Goal: Check status: Check status

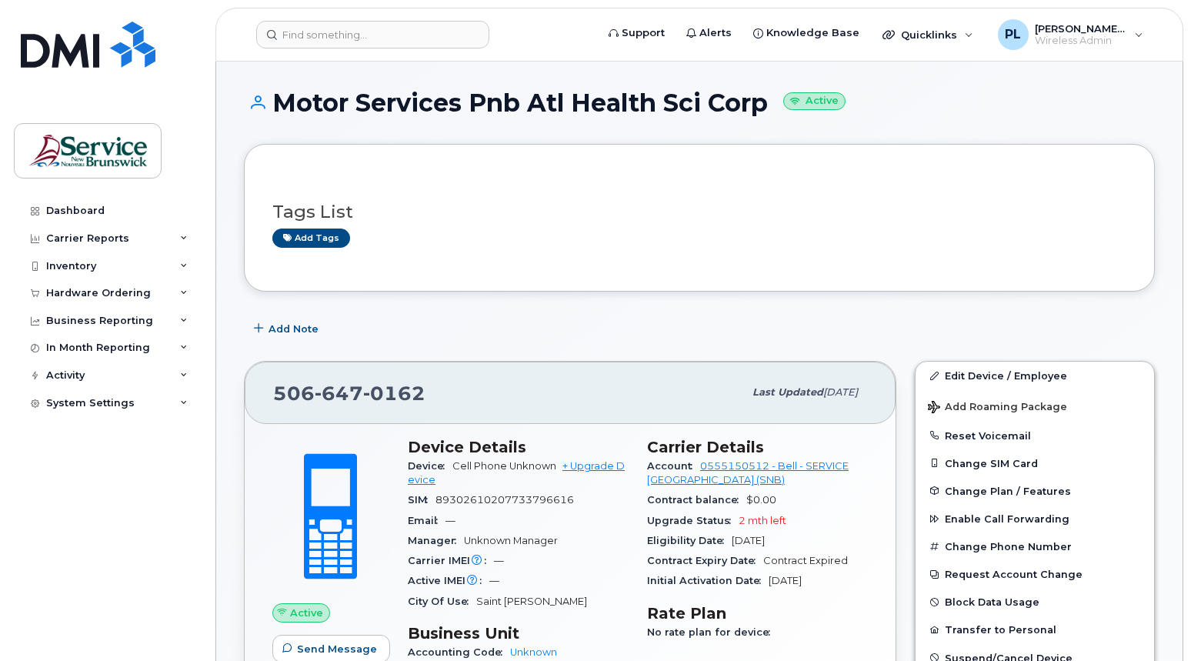
scroll to position [1988, 0]
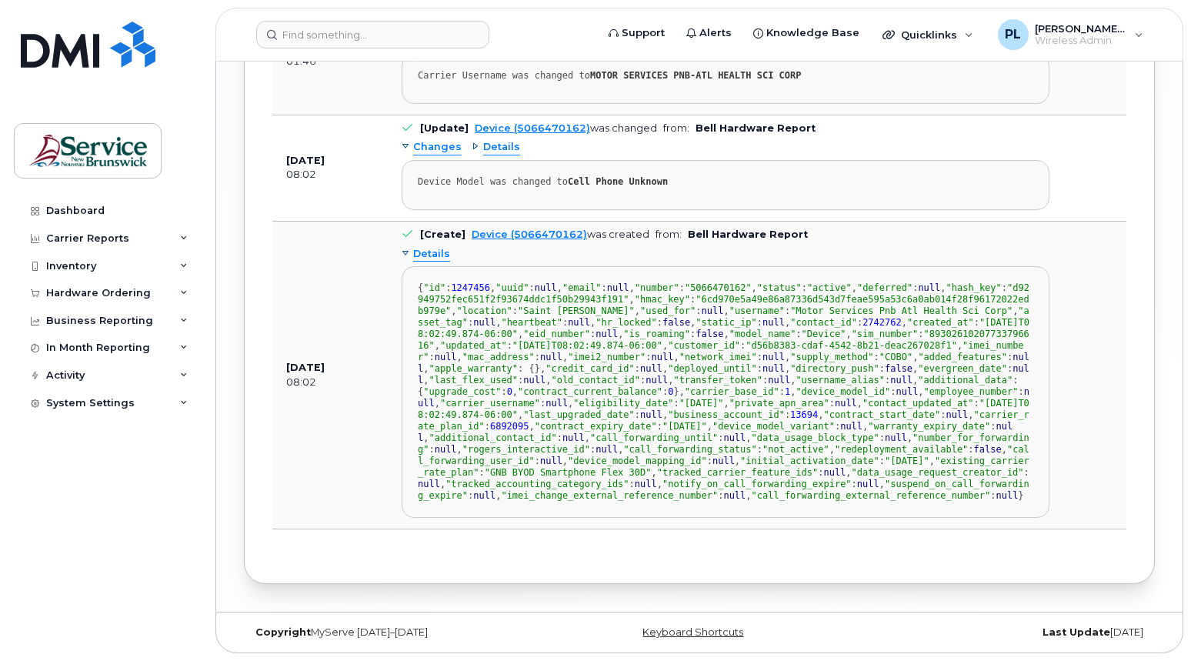
drag, startPoint x: 182, startPoint y: 513, endPoint x: 221, endPoint y: 356, distance: 161.6
click at [185, 509] on div "Dashboard Carrier Reports Monthly Billing Data Daily Data Pooling Data Behavior…" at bounding box center [109, 417] width 190 height 441
click at [372, 25] on input at bounding box center [372, 35] width 233 height 28
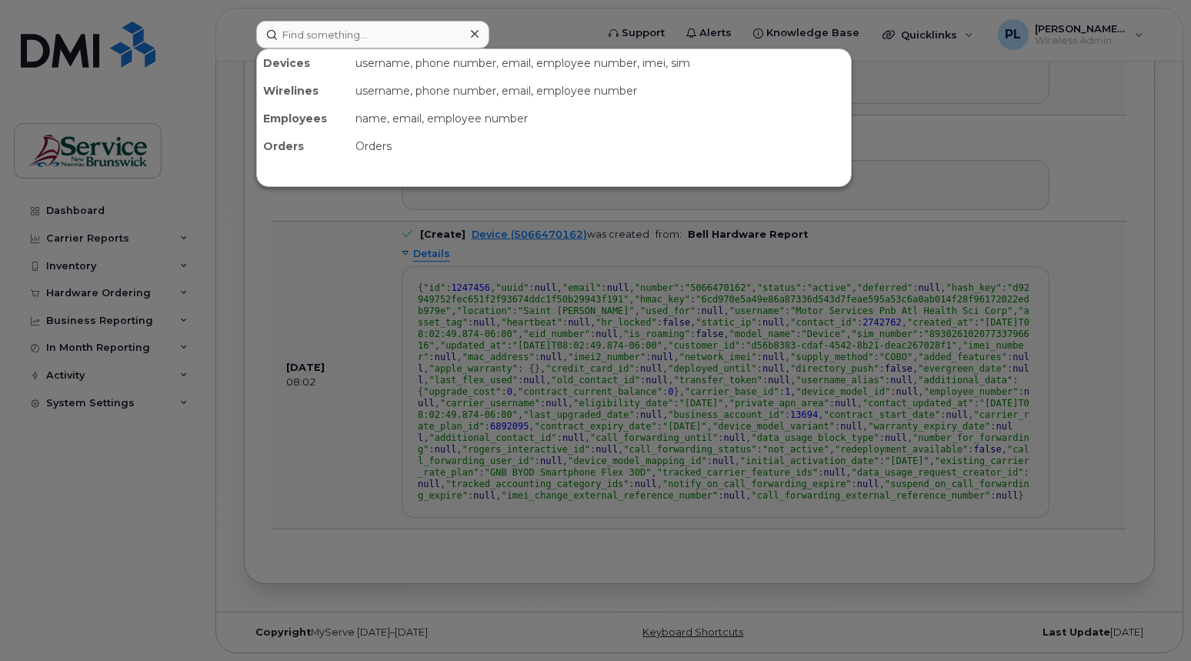
click at [265, 66] on div "Devices" at bounding box center [303, 63] width 92 height 28
click at [326, 41] on input at bounding box center [372, 35] width 233 height 28
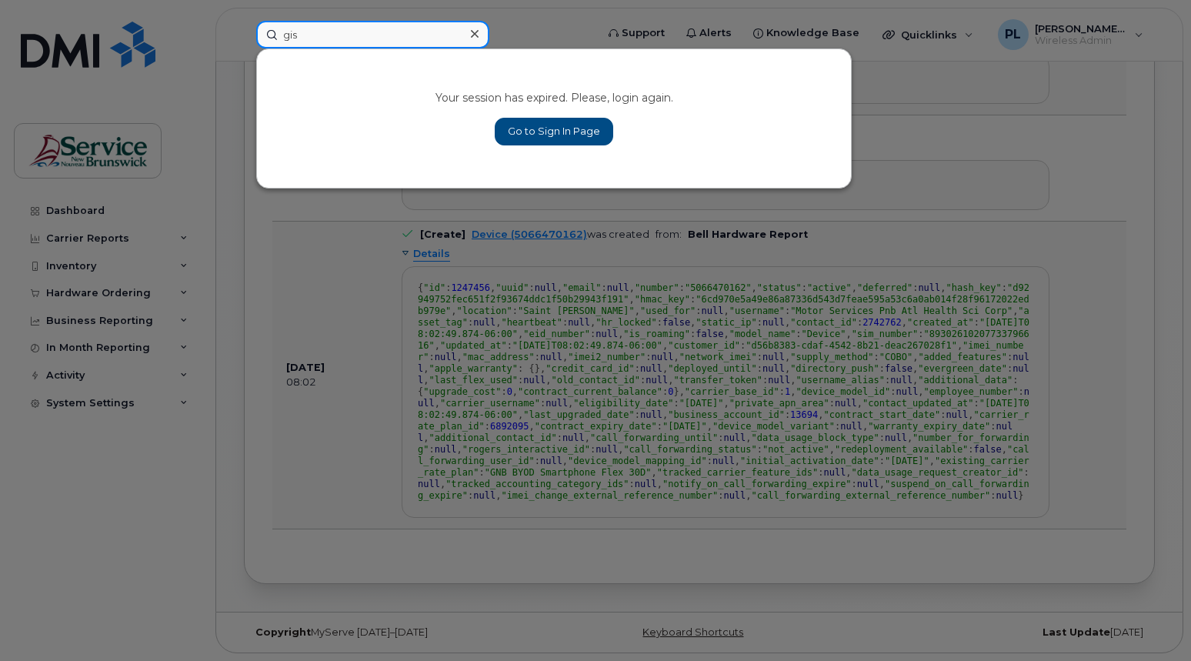
type input "gis"
click at [516, 125] on link "Go to Sign In Page" at bounding box center [554, 132] width 118 height 28
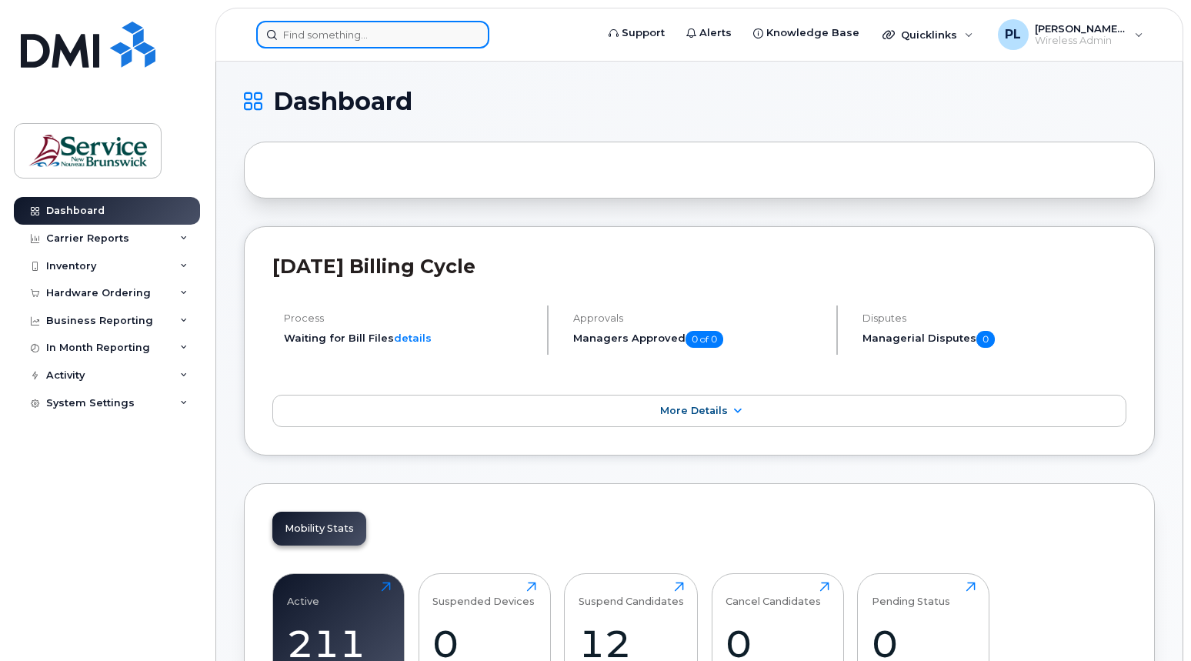
click at [347, 39] on input at bounding box center [372, 35] width 233 height 28
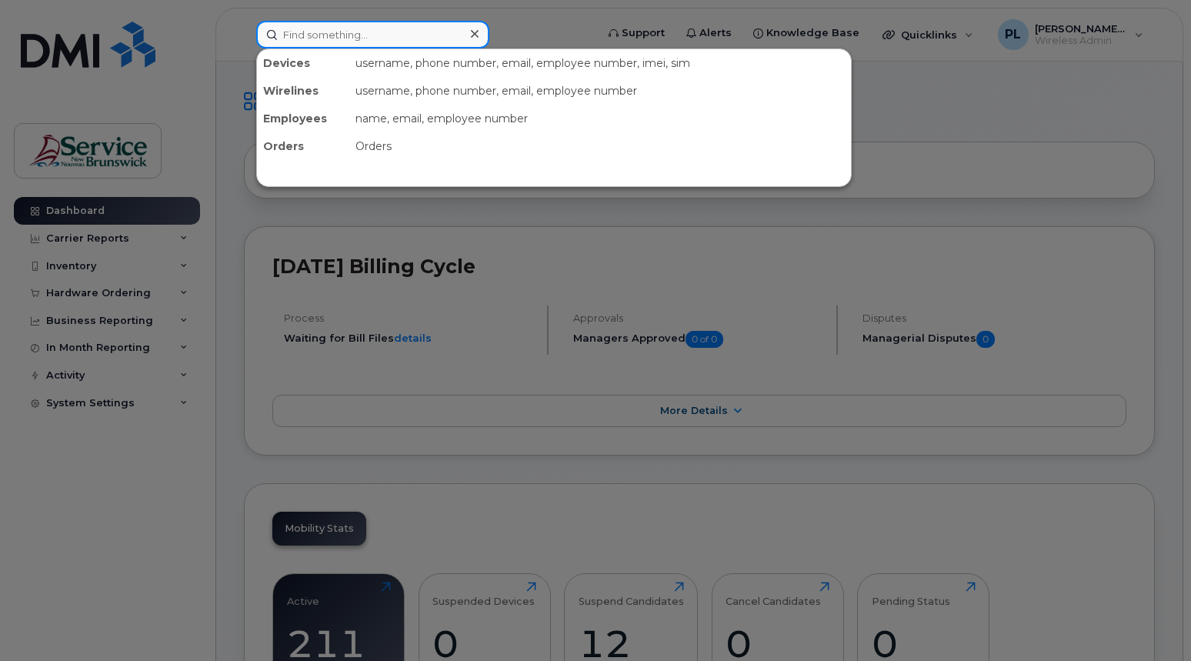
click at [355, 33] on input at bounding box center [372, 35] width 233 height 28
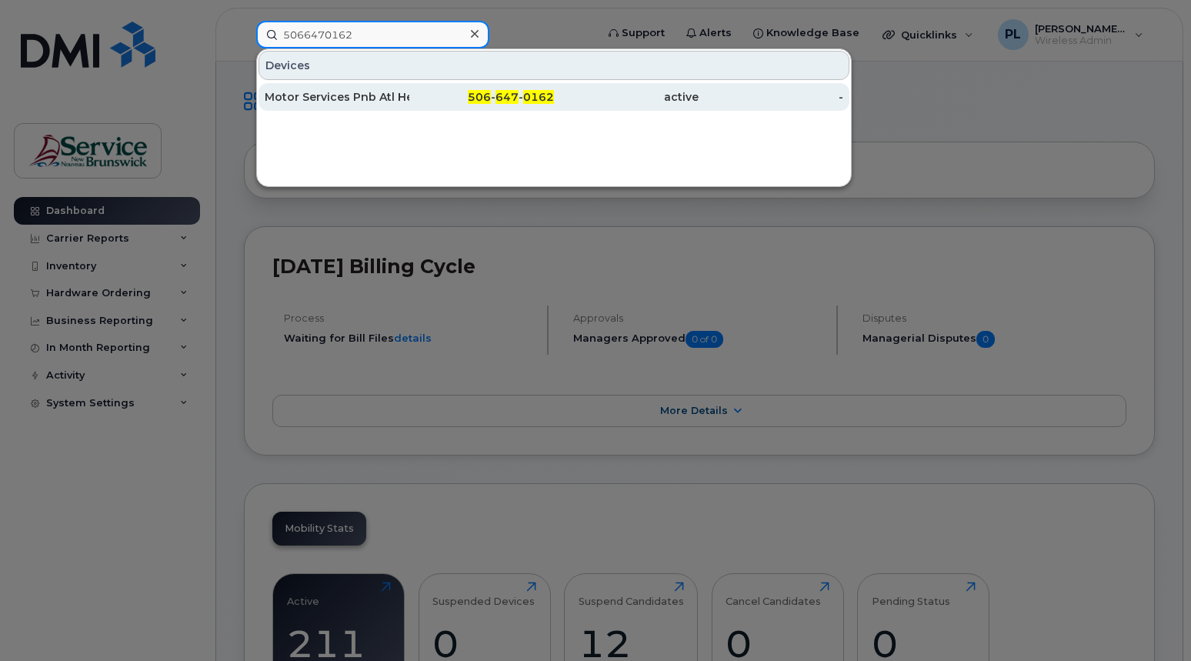
type input "5066470162"
click at [418, 96] on div "506 - 647 - 0162" at bounding box center [481, 96] width 145 height 15
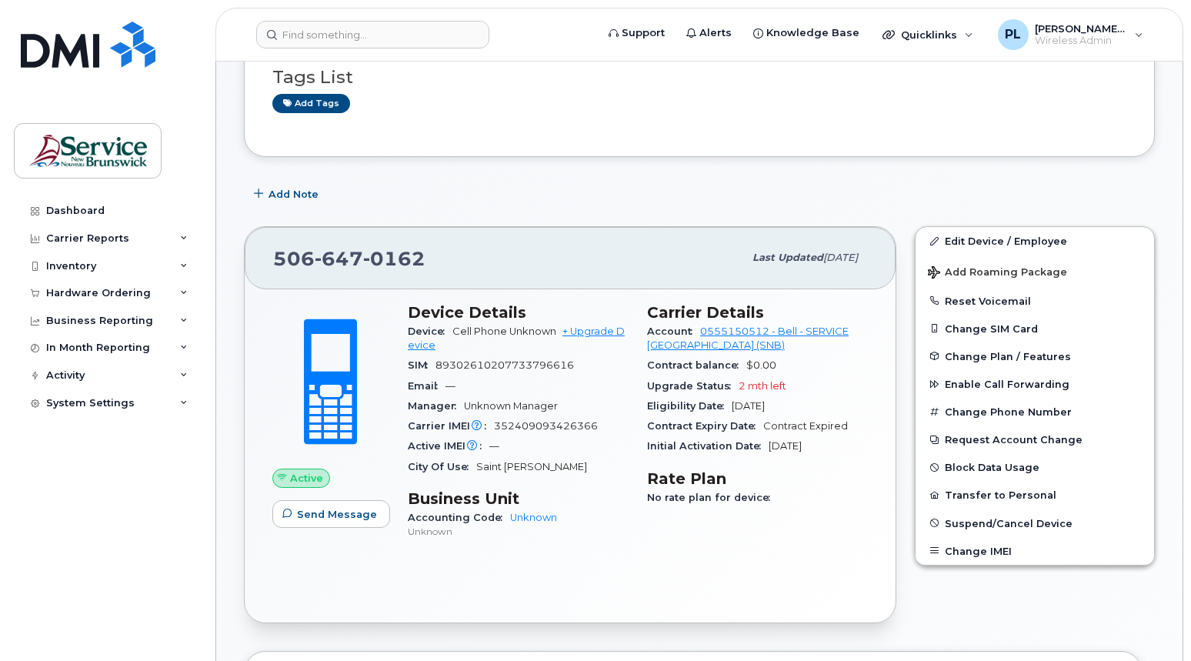
scroll to position [308, 0]
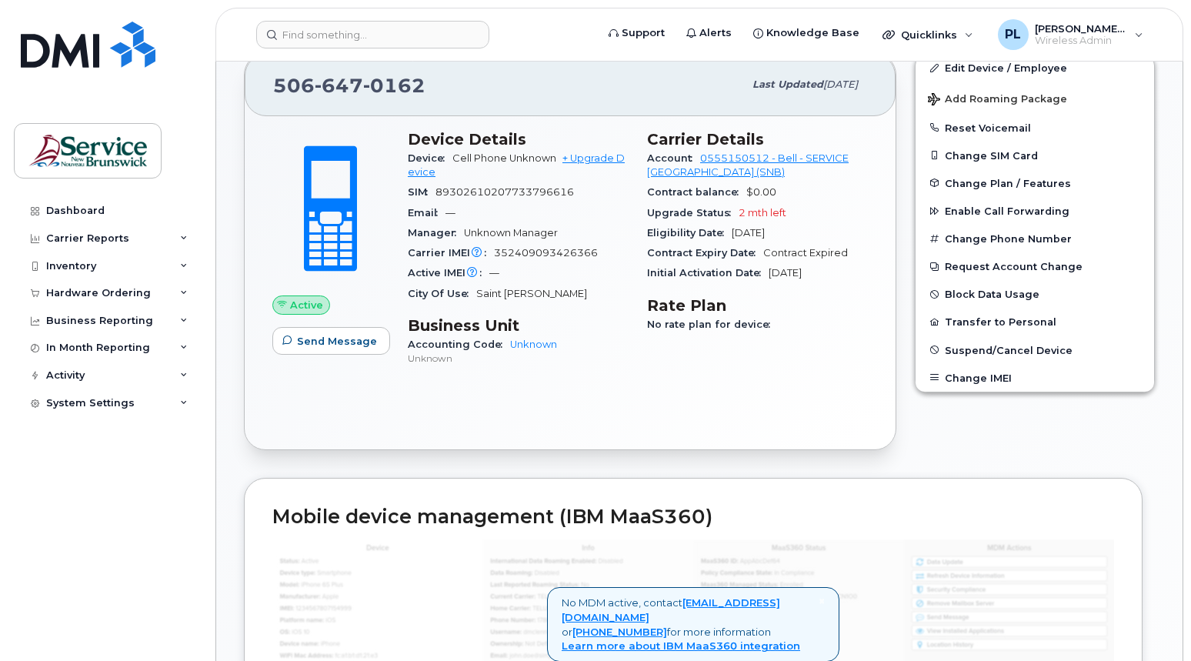
click at [593, 347] on div "Accounting Code Unknown Unknown" at bounding box center [518, 351] width 221 height 33
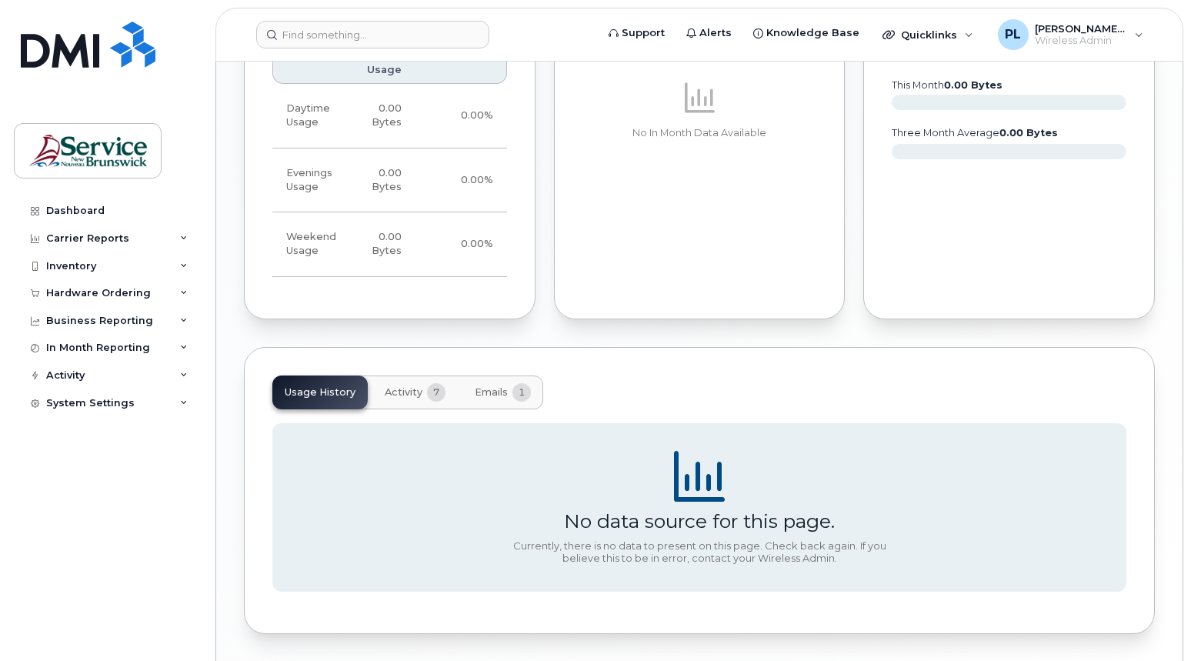
scroll to position [1073, 0]
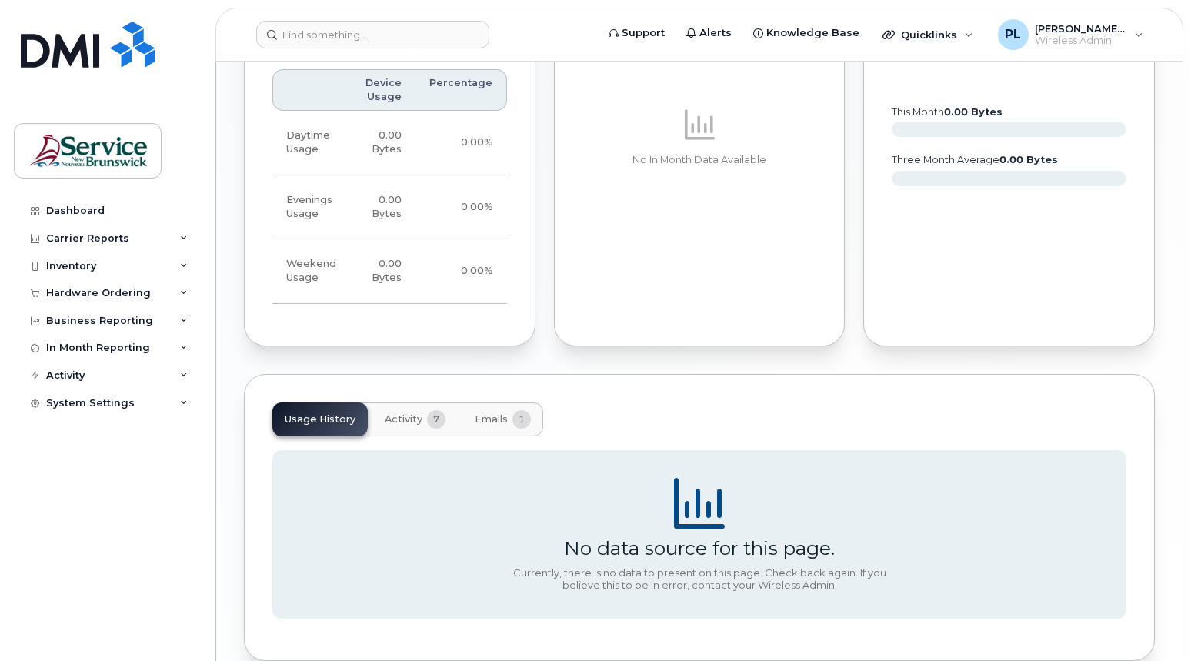
click at [415, 427] on button "Activity 7" at bounding box center [414, 419] width 85 height 34
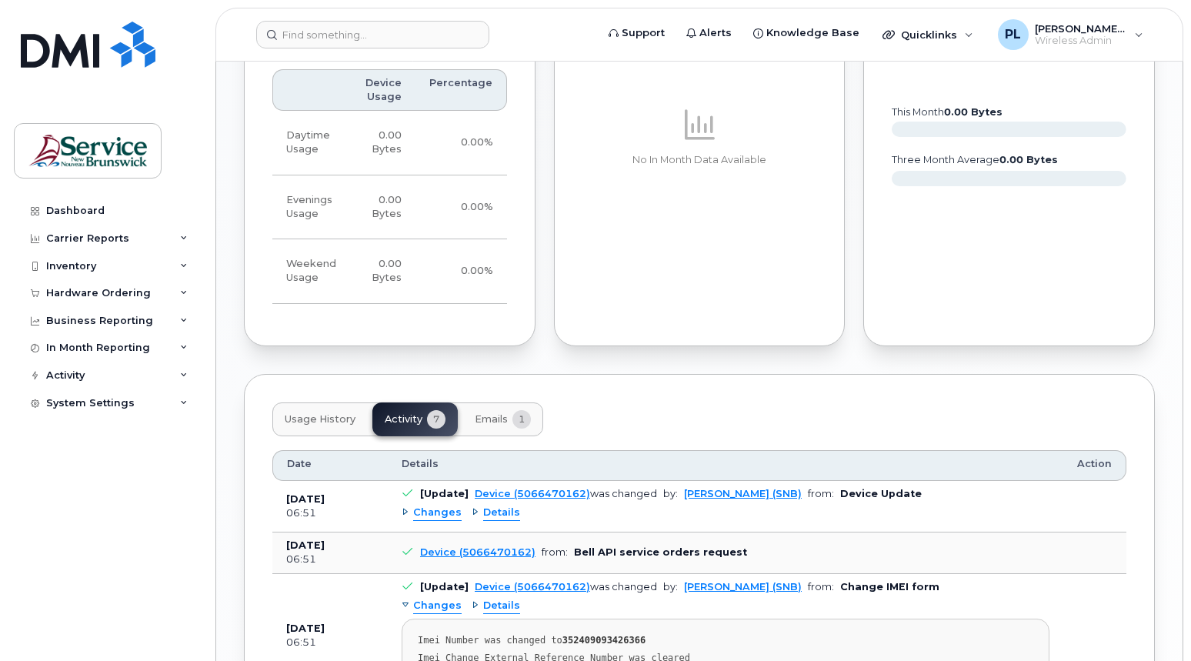
click at [503, 422] on span "Emails" at bounding box center [491, 419] width 33 height 12
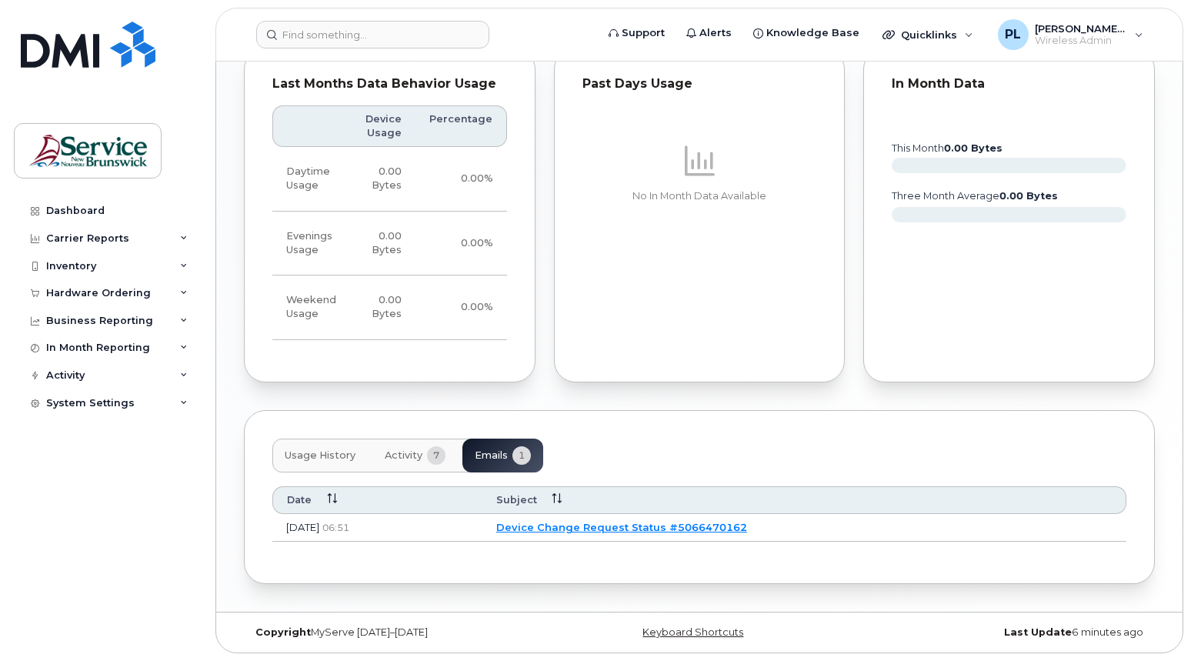
scroll to position [1037, 0]
click at [400, 458] on span "Activity" at bounding box center [404, 455] width 38 height 12
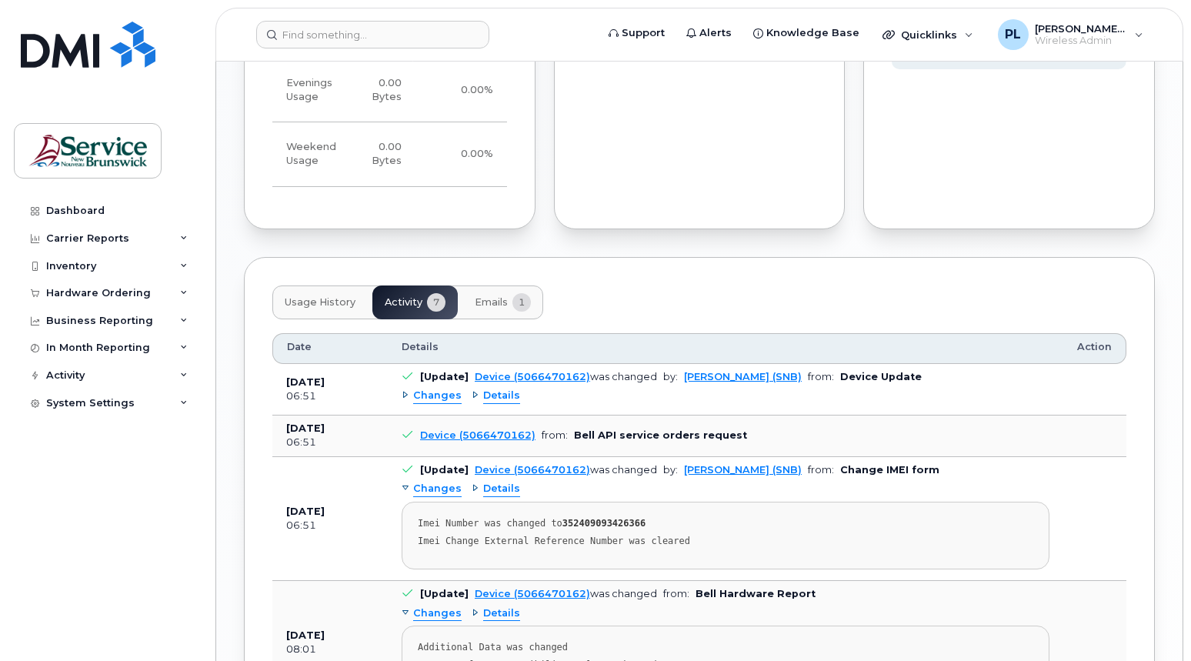
scroll to position [1191, 0]
click at [493, 399] on span "Details" at bounding box center [501, 395] width 37 height 15
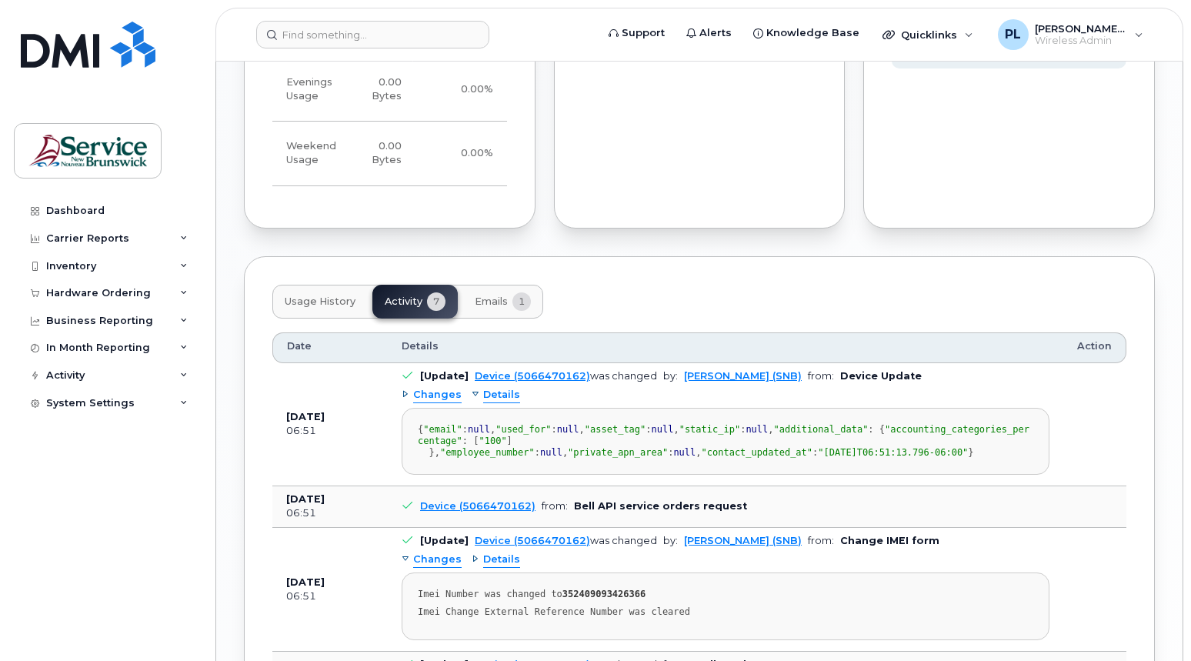
click at [428, 399] on span "Changes" at bounding box center [437, 395] width 48 height 15
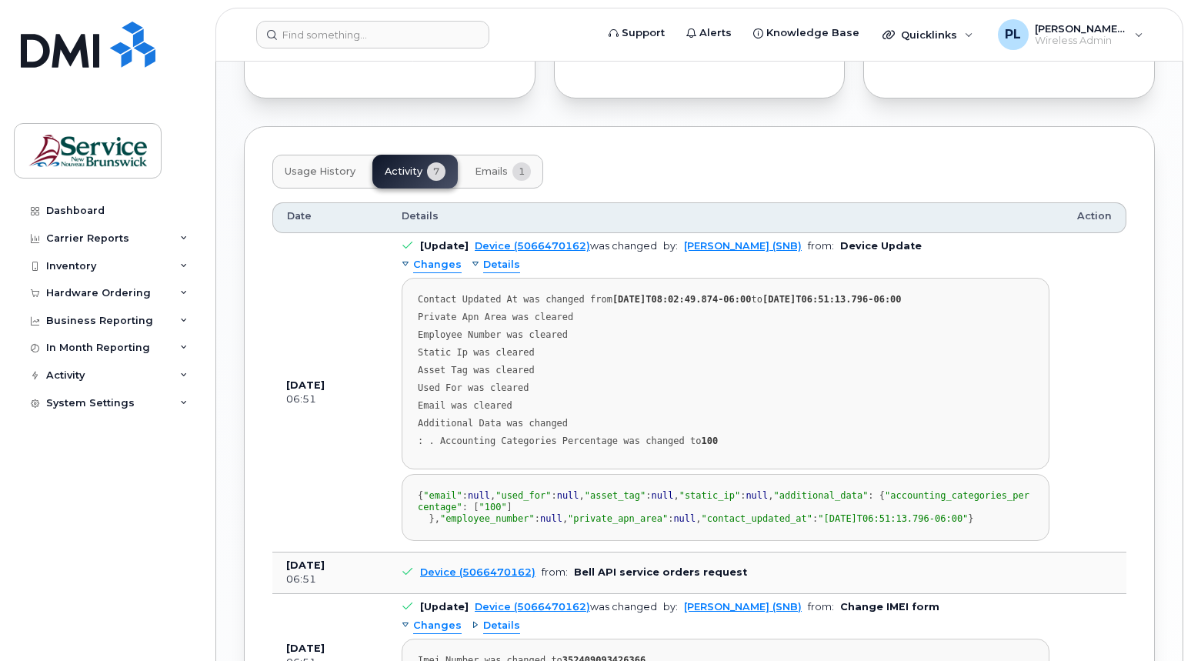
scroll to position [1193, 0]
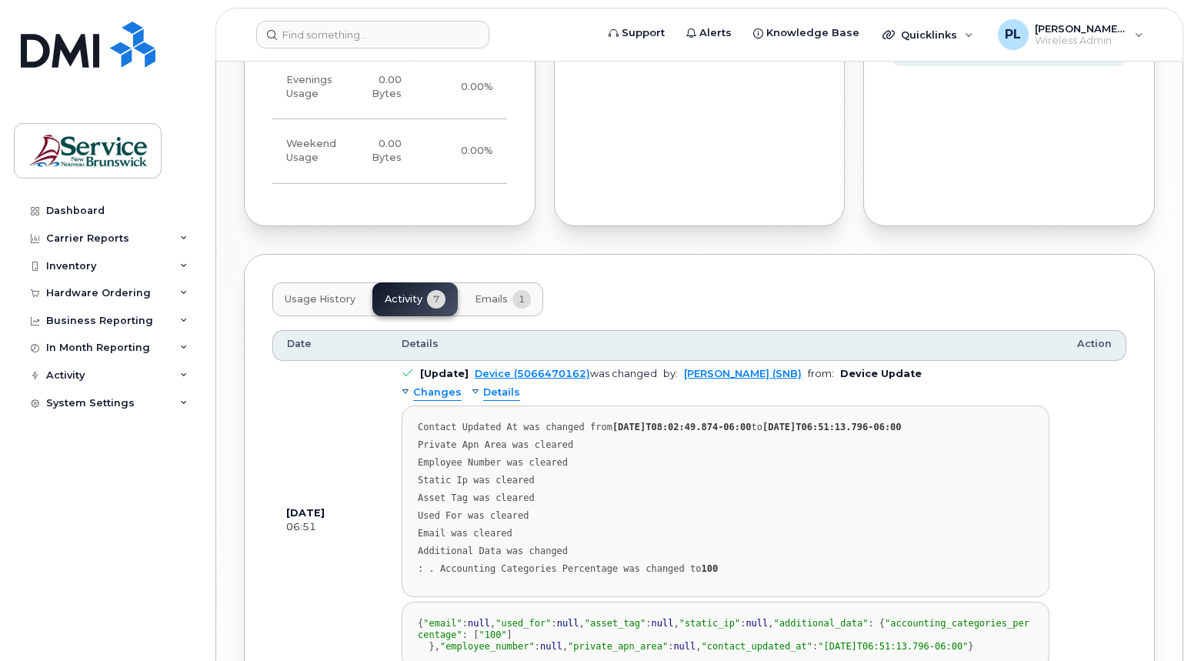
click at [486, 294] on span "Emails" at bounding box center [491, 299] width 33 height 12
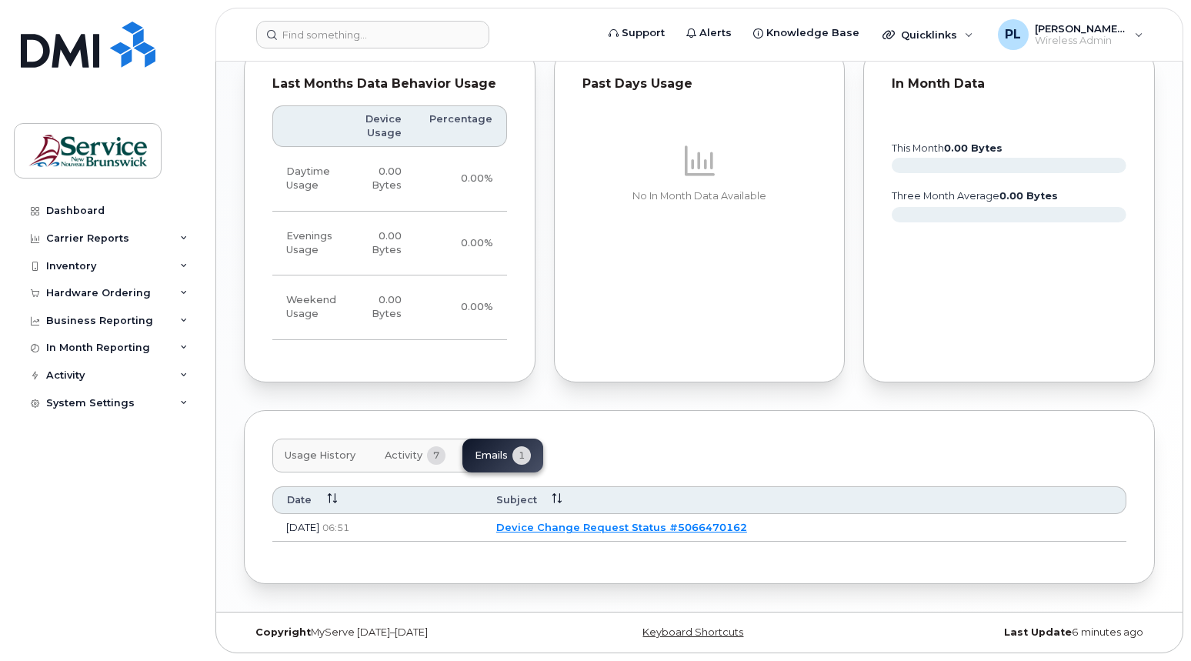
click at [596, 527] on link "Device Change Request Status #5066470162" at bounding box center [621, 527] width 251 height 12
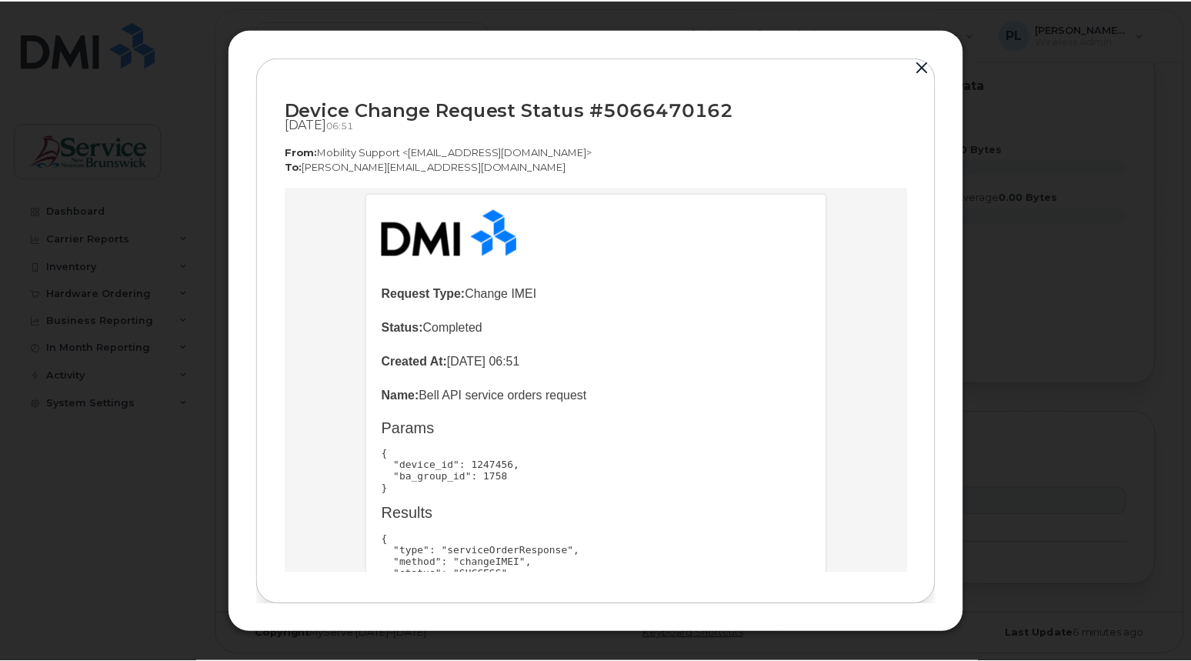
scroll to position [0, 0]
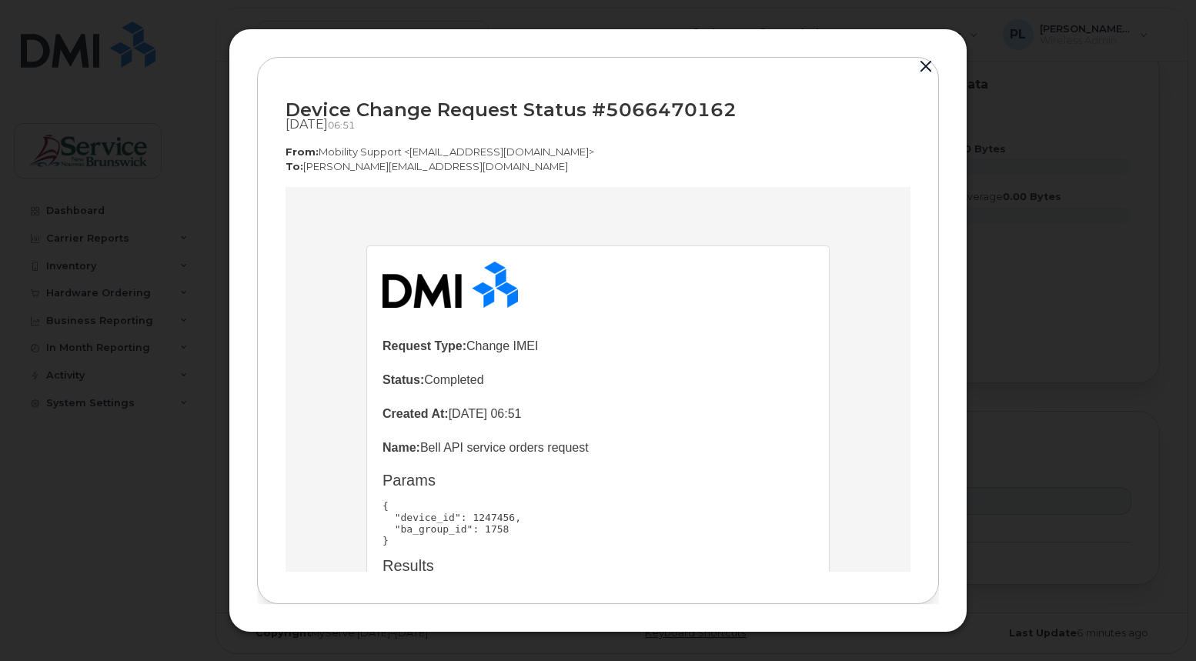
click at [1074, 205] on div at bounding box center [598, 330] width 1196 height 661
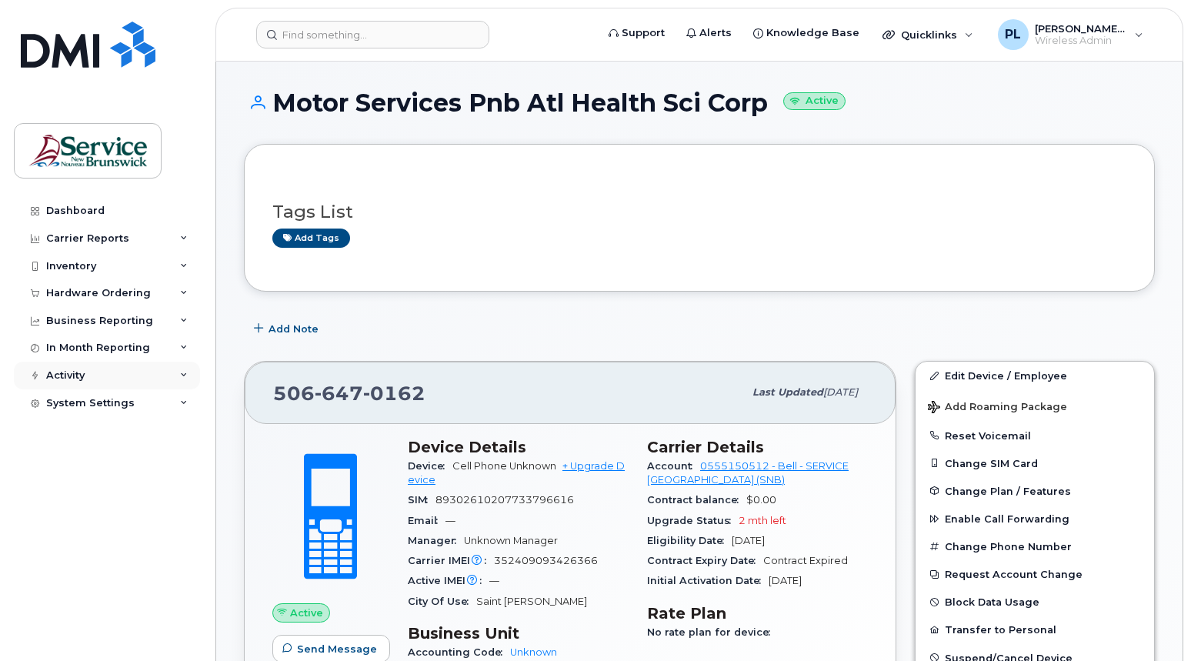
click at [66, 382] on div "Activity" at bounding box center [107, 376] width 186 height 28
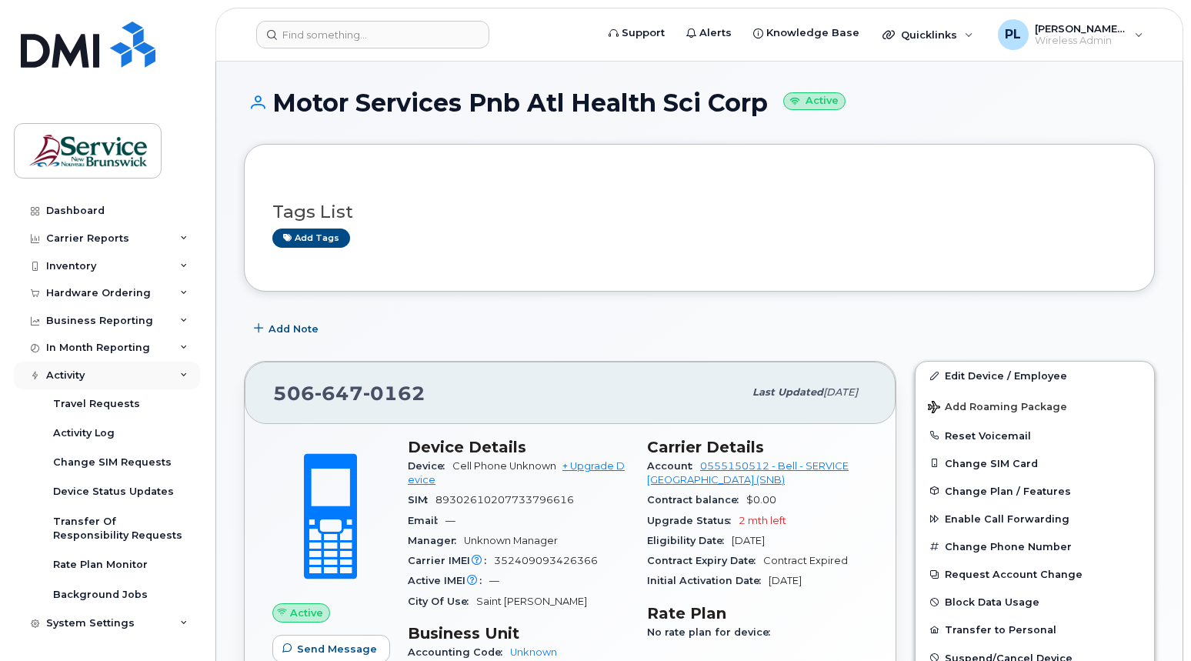
click at [67, 379] on div "Activity" at bounding box center [65, 375] width 38 height 12
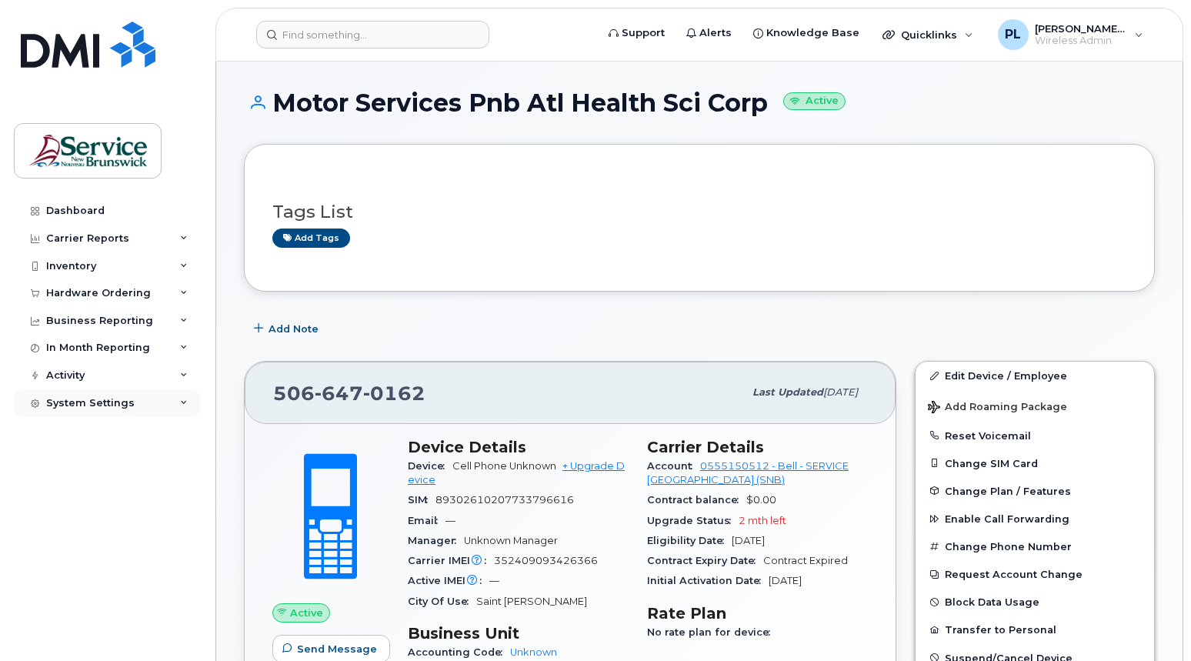
click at [88, 394] on div "System Settings" at bounding box center [107, 403] width 186 height 28
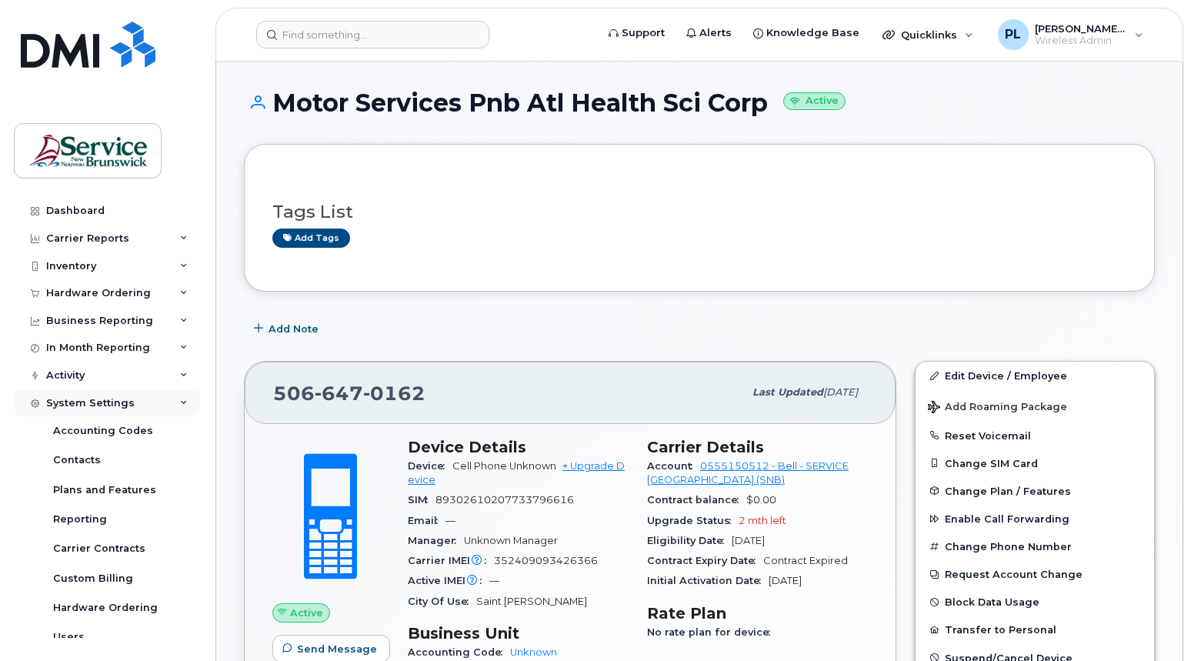
scroll to position [43, 0]
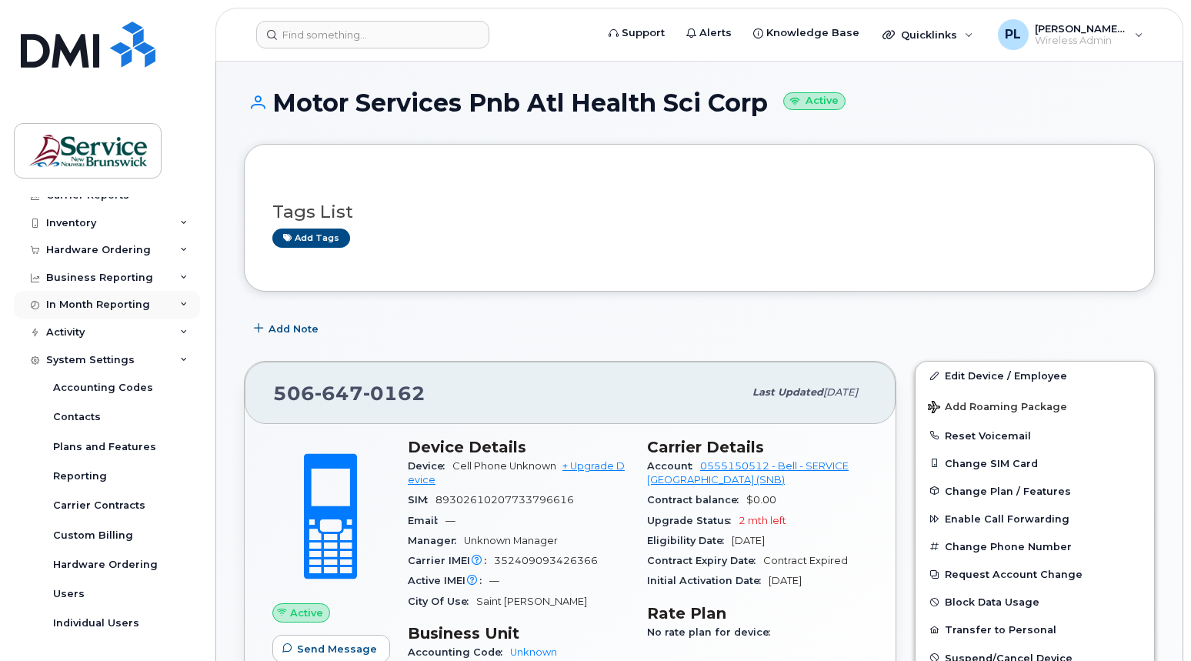
click at [78, 359] on div "System Settings" at bounding box center [90, 360] width 88 height 12
